Goal: Transaction & Acquisition: Purchase product/service

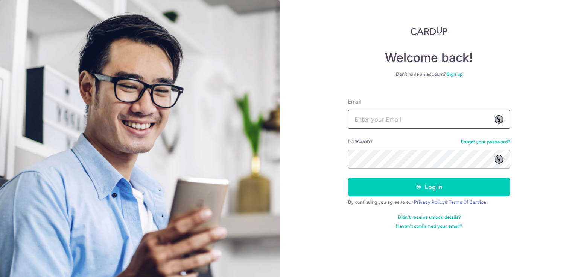
click at [458, 118] on input "Email" at bounding box center [429, 119] width 162 height 19
type input "[EMAIL_ADDRESS][DOMAIN_NAME]"
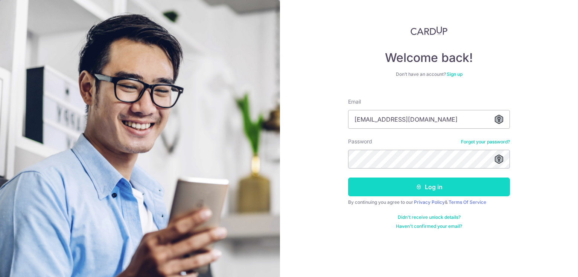
click at [389, 191] on button "Log in" at bounding box center [429, 187] width 162 height 19
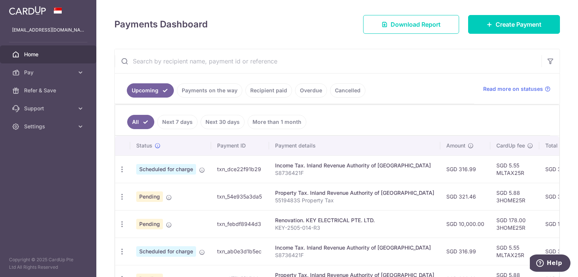
click at [269, 91] on link "Recipient paid" at bounding box center [268, 90] width 47 height 14
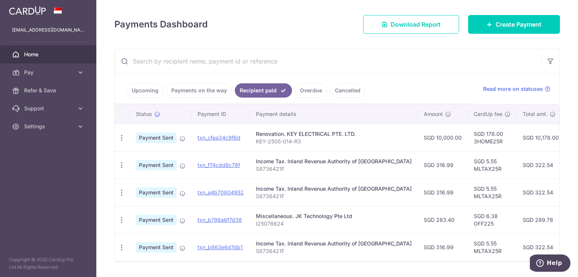
click at [142, 97] on link "Upcoming" at bounding box center [145, 90] width 36 height 14
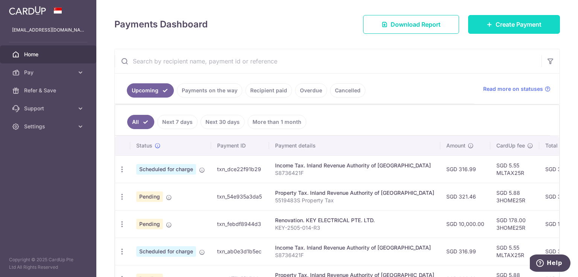
click at [546, 19] on link "Create Payment" at bounding box center [514, 24] width 92 height 19
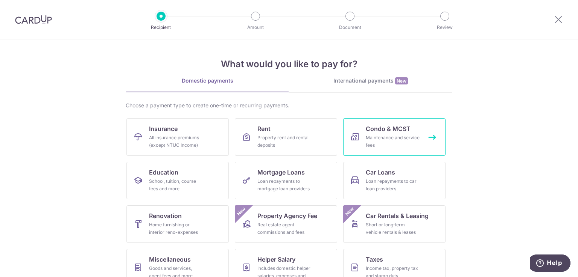
scroll to position [59, 0]
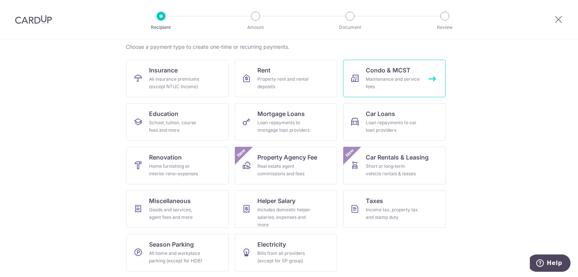
click at [394, 77] on div "Maintenance and service fees" at bounding box center [392, 83] width 54 height 15
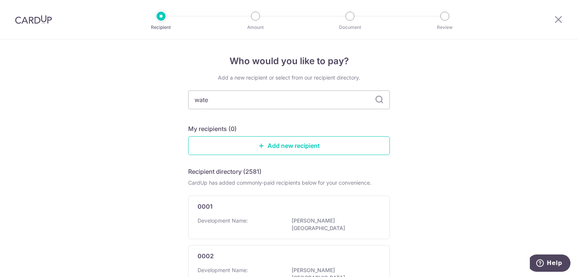
type input "water"
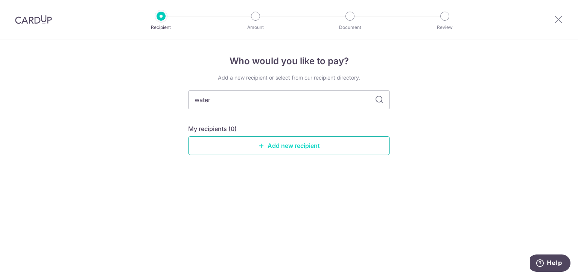
click at [375, 149] on link "Add new recipient" at bounding box center [289, 145] width 202 height 19
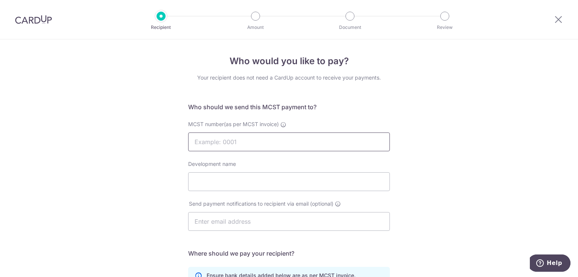
click at [351, 140] on input "MCST number(as per MCST invoice)" at bounding box center [289, 142] width 202 height 19
click at [561, 18] on icon at bounding box center [557, 19] width 9 height 9
